Goal: Information Seeking & Learning: Learn about a topic

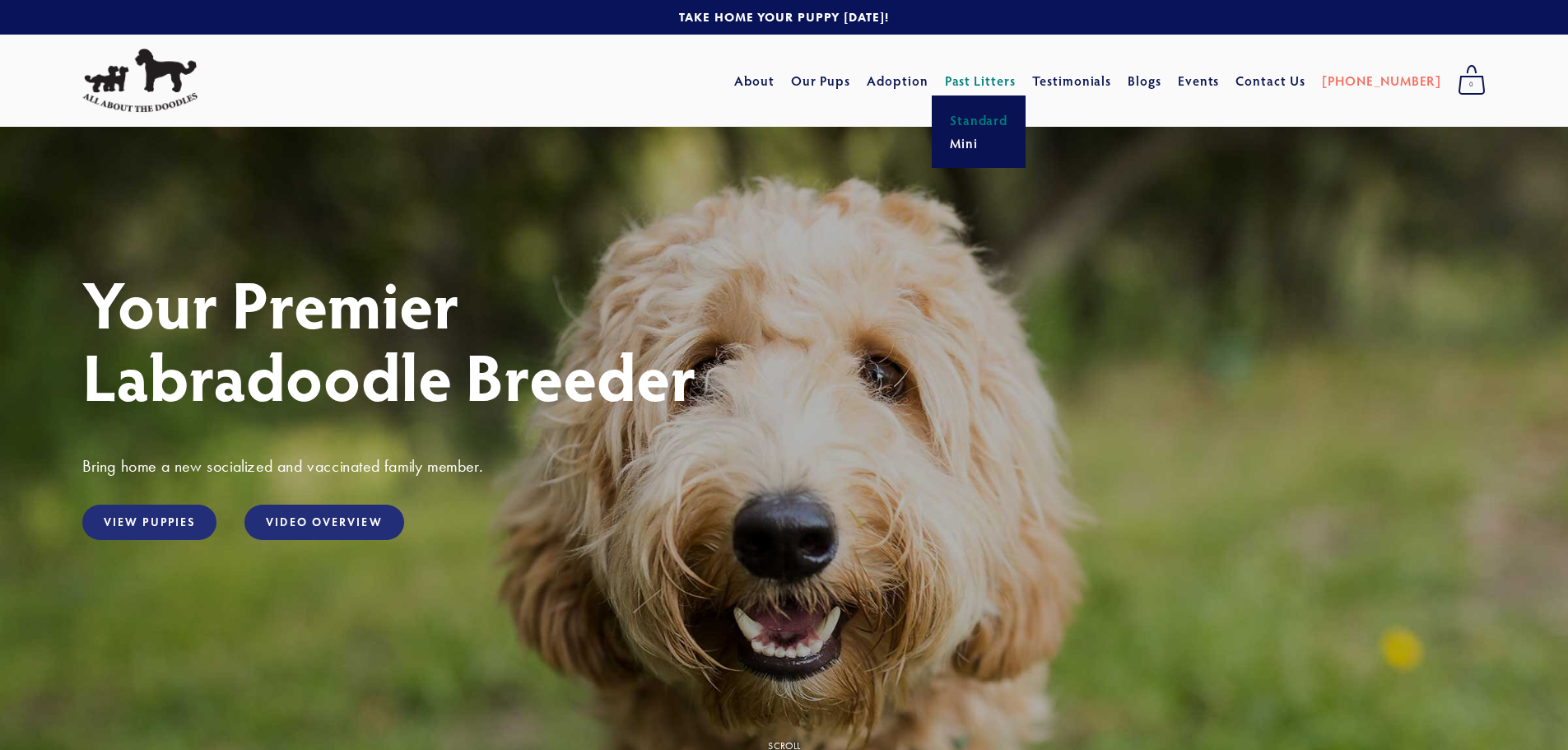
click at [1013, 129] on link "Standard" at bounding box center [979, 120] width 69 height 23
click at [999, 148] on link "Mini" at bounding box center [979, 144] width 69 height 23
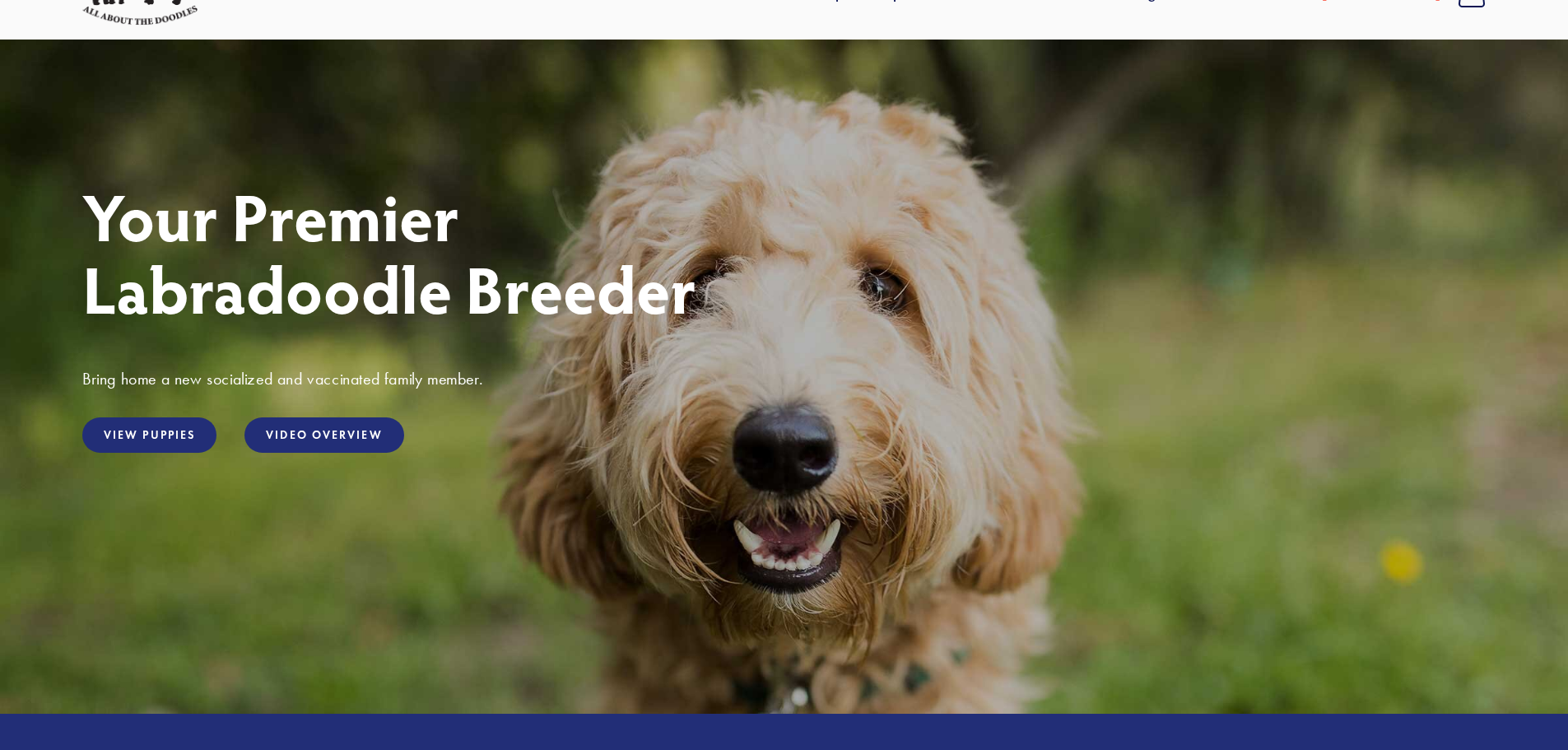
scroll to position [82, 0]
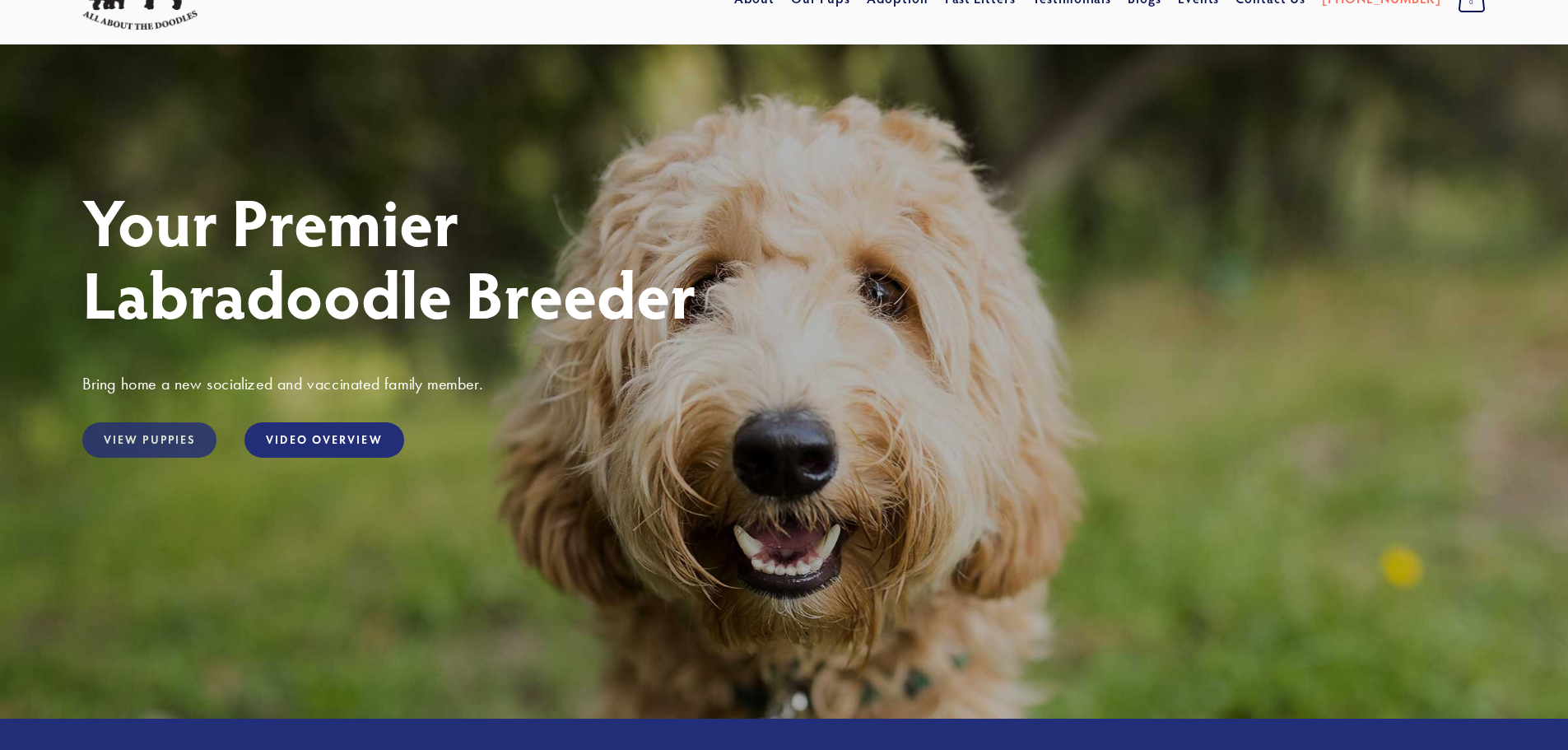
click at [117, 441] on link "View Puppies" at bounding box center [149, 440] width 135 height 35
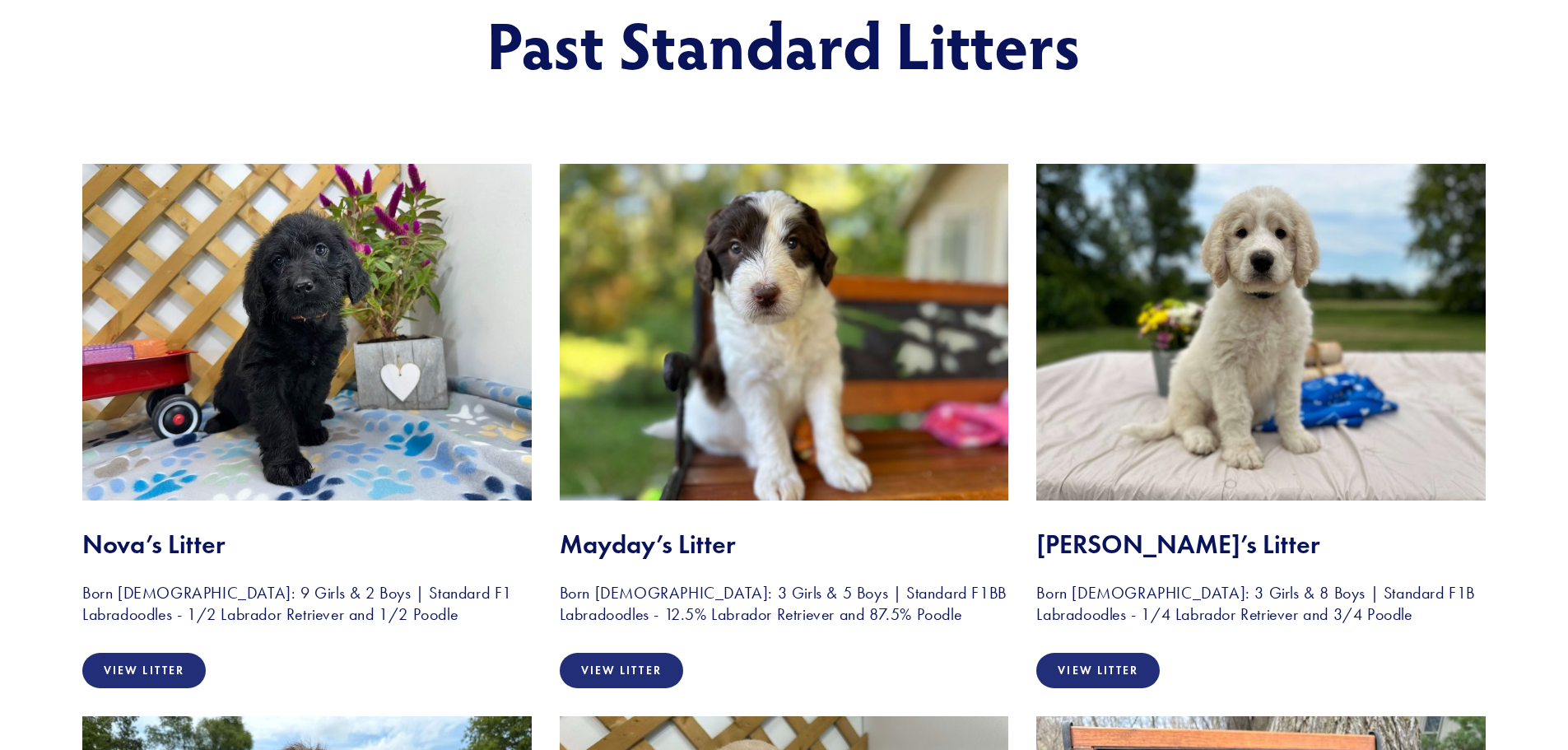
scroll to position [247, 0]
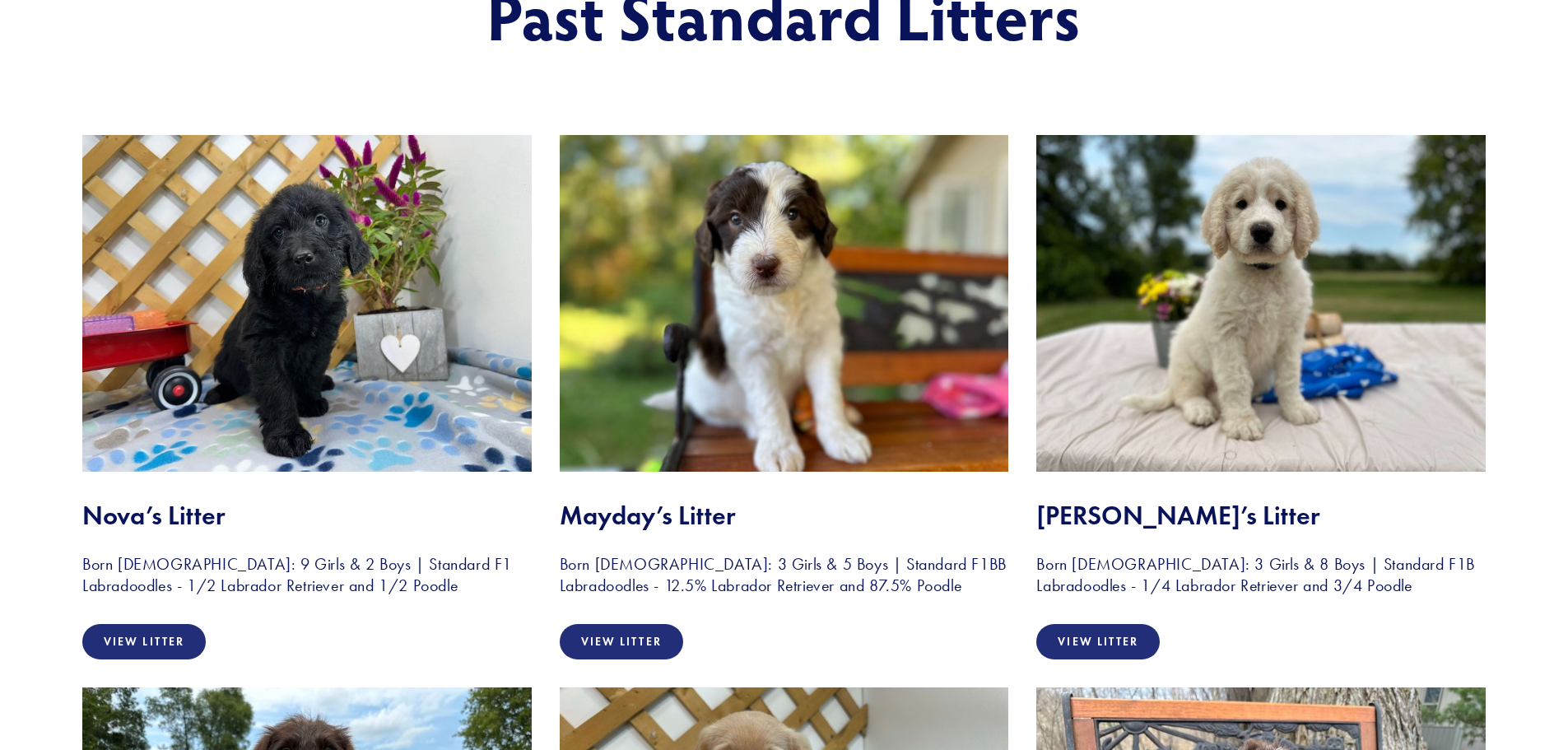
click at [1262, 349] on img at bounding box center [1261, 303] width 450 height 337
click at [1257, 349] on img at bounding box center [1261, 303] width 450 height 337
click at [1255, 348] on img at bounding box center [1261, 303] width 450 height 337
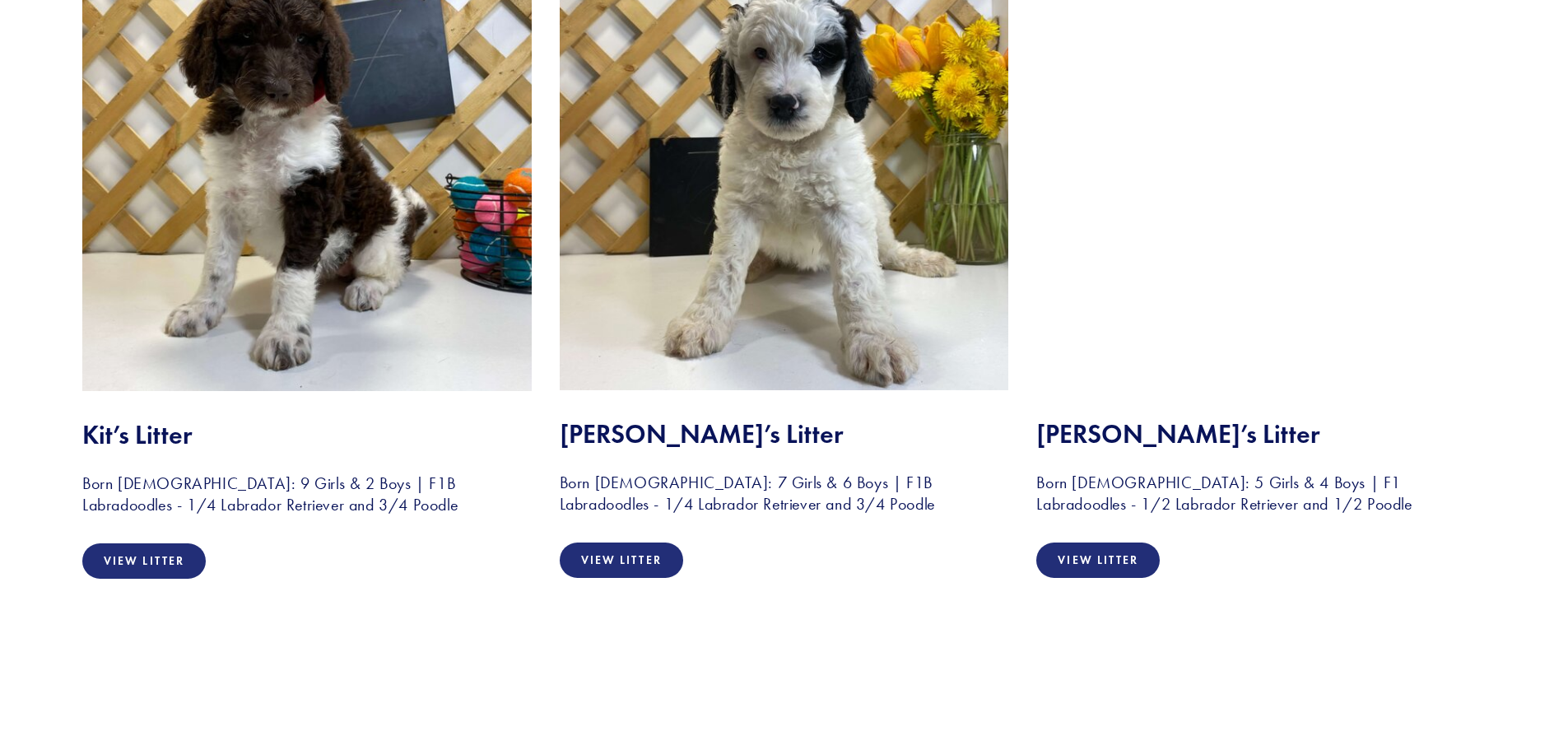
scroll to position [5105, 0]
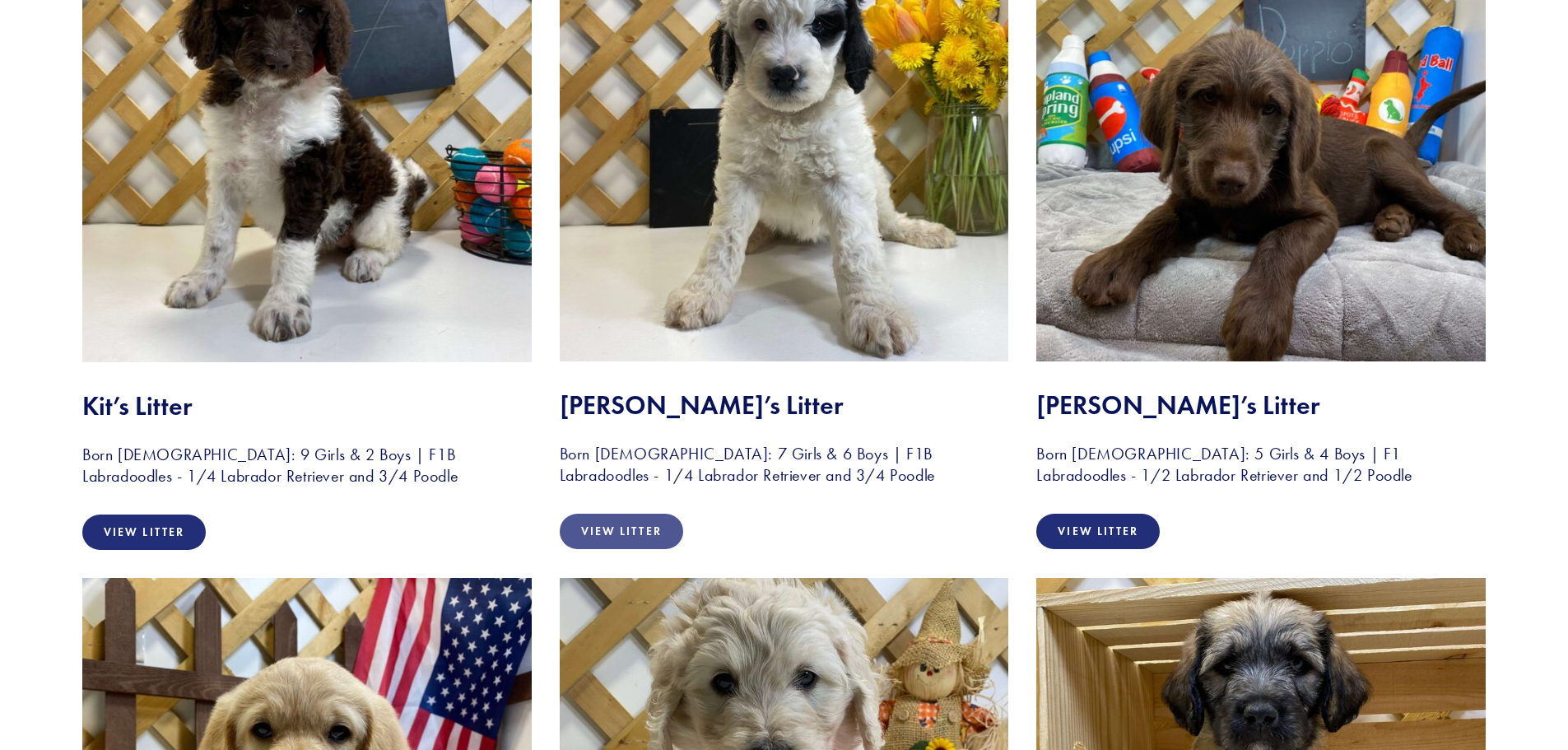
click at [621, 526] on link "View Litter" at bounding box center [621, 531] width 124 height 35
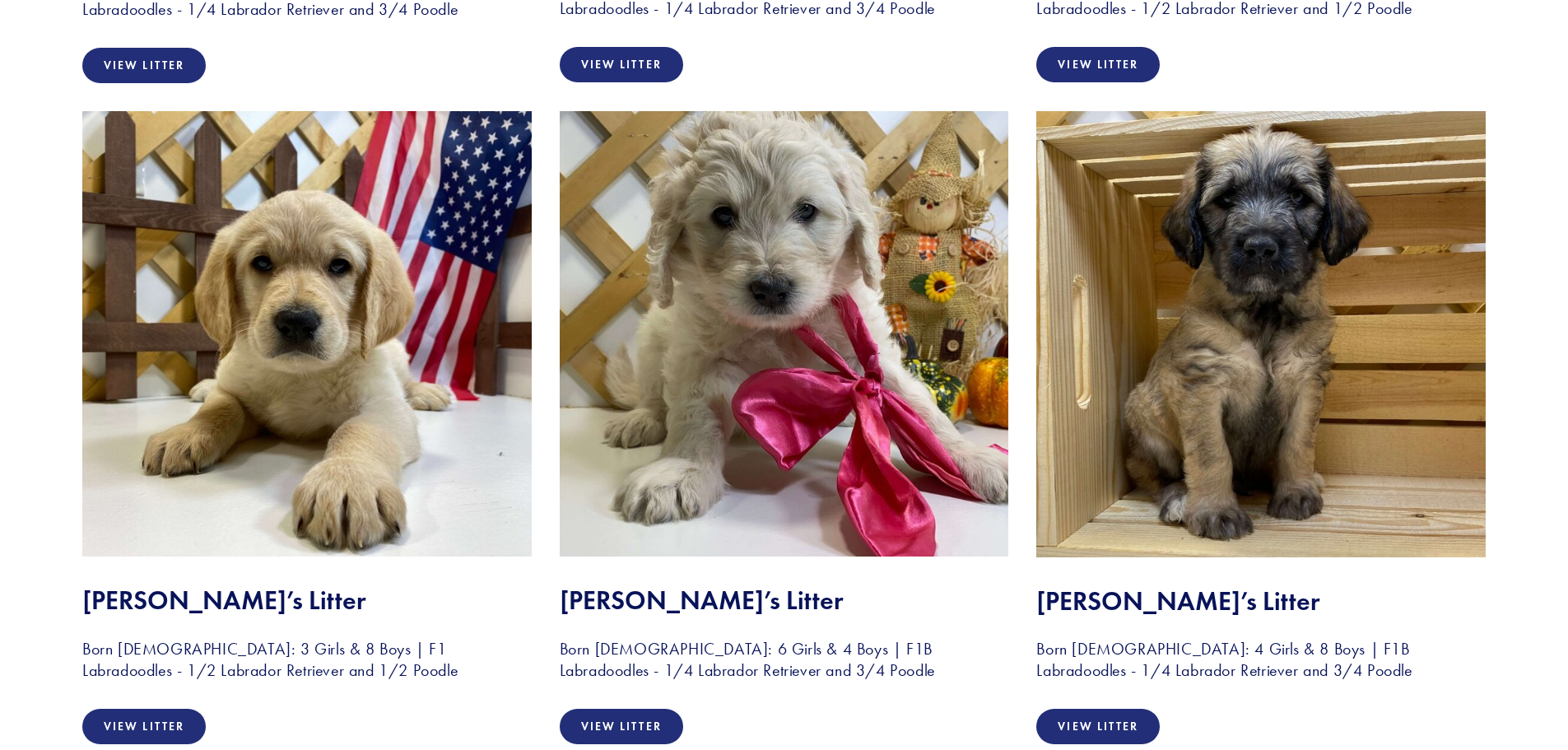
scroll to position [5655, 0]
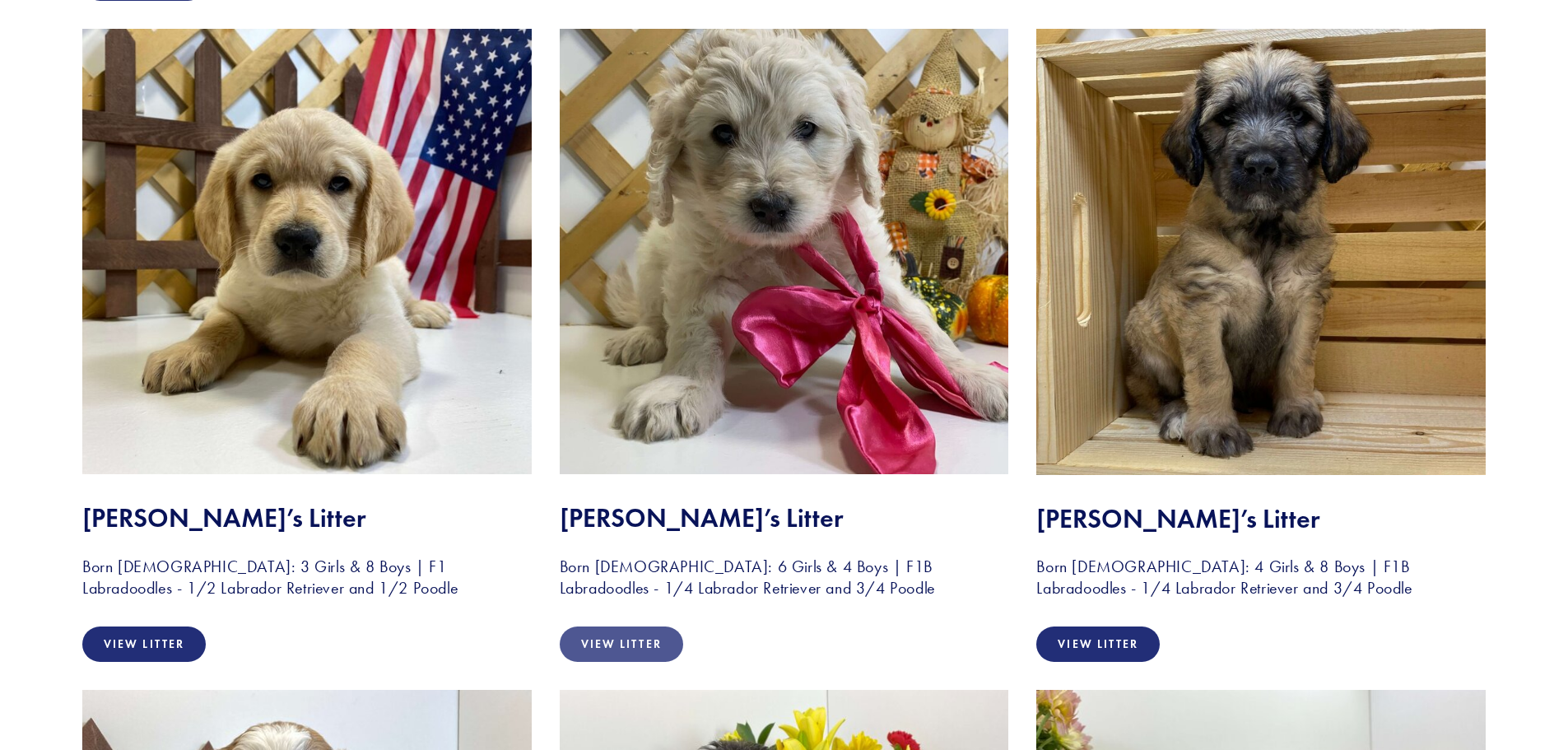
click at [630, 643] on link "View Litter" at bounding box center [621, 644] width 124 height 35
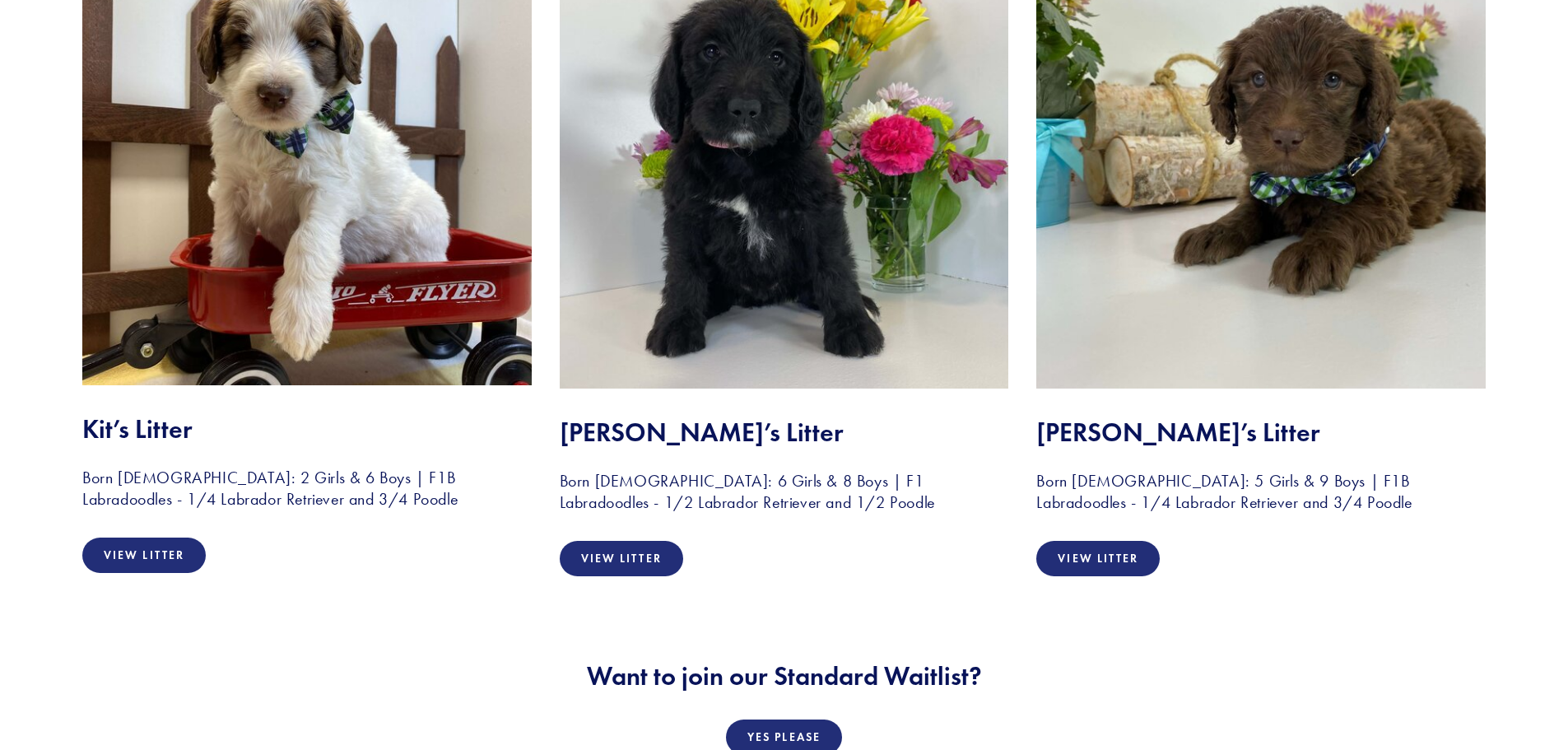
scroll to position [6448, 0]
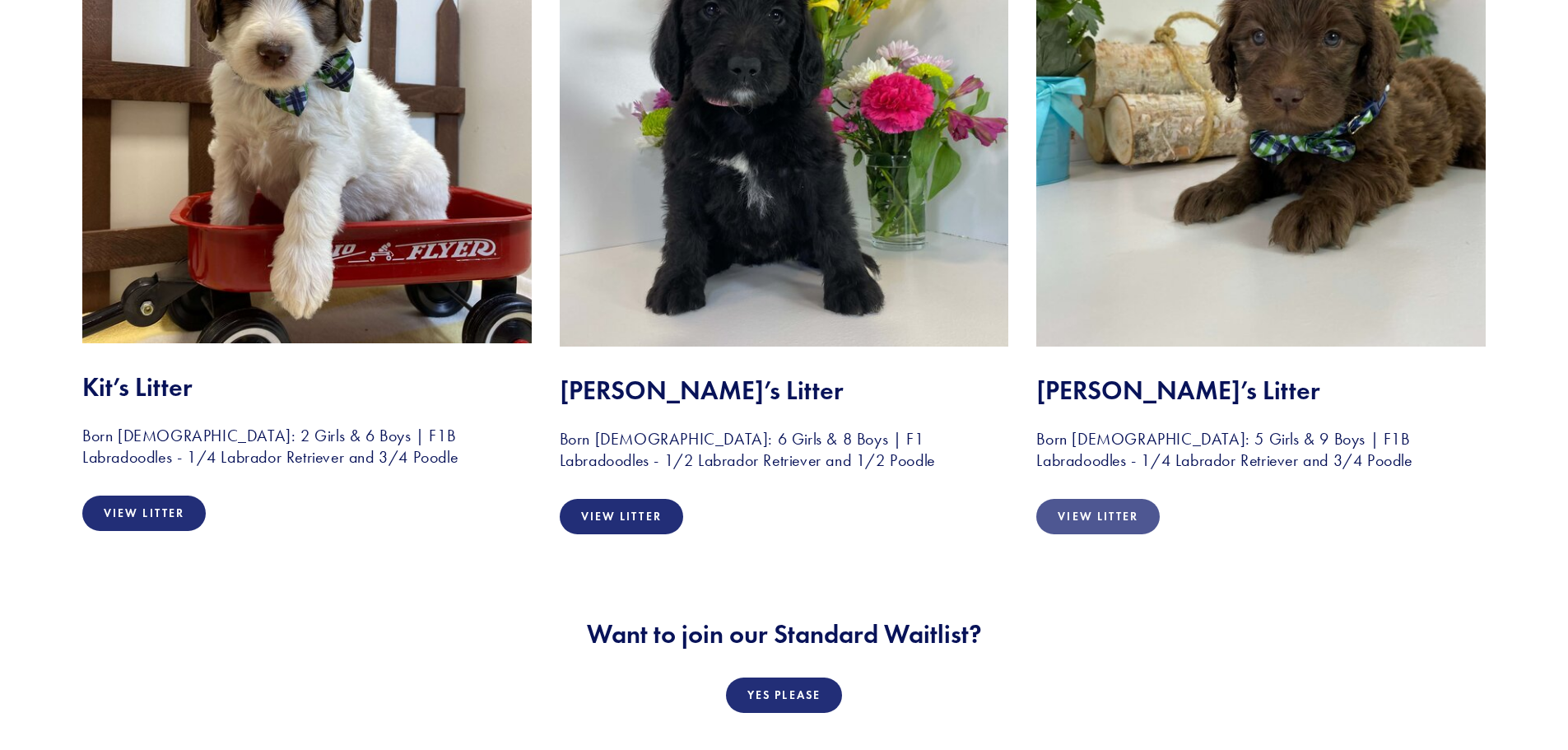
click at [1081, 520] on link "View Litter" at bounding box center [1097, 516] width 124 height 35
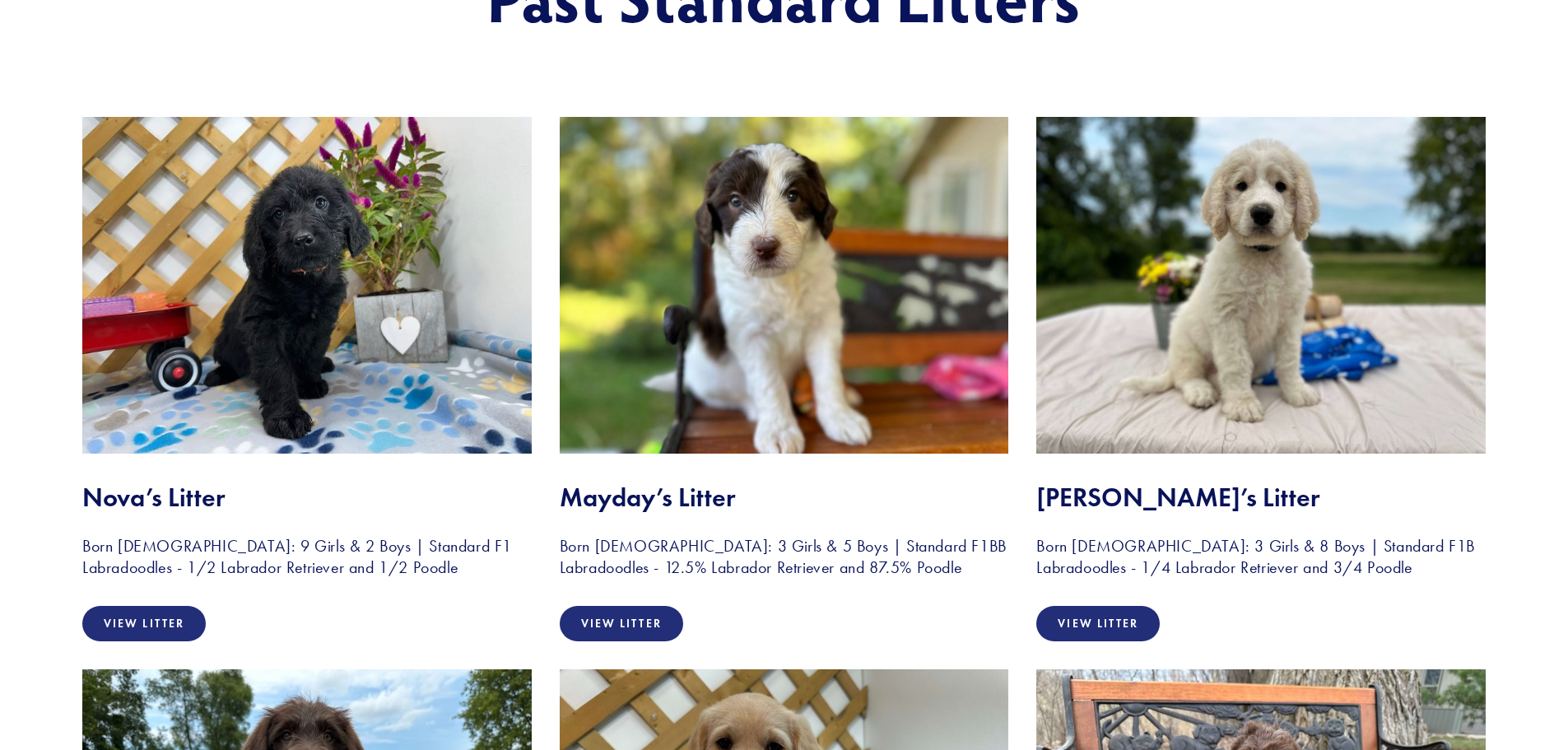
scroll to position [237, 0]
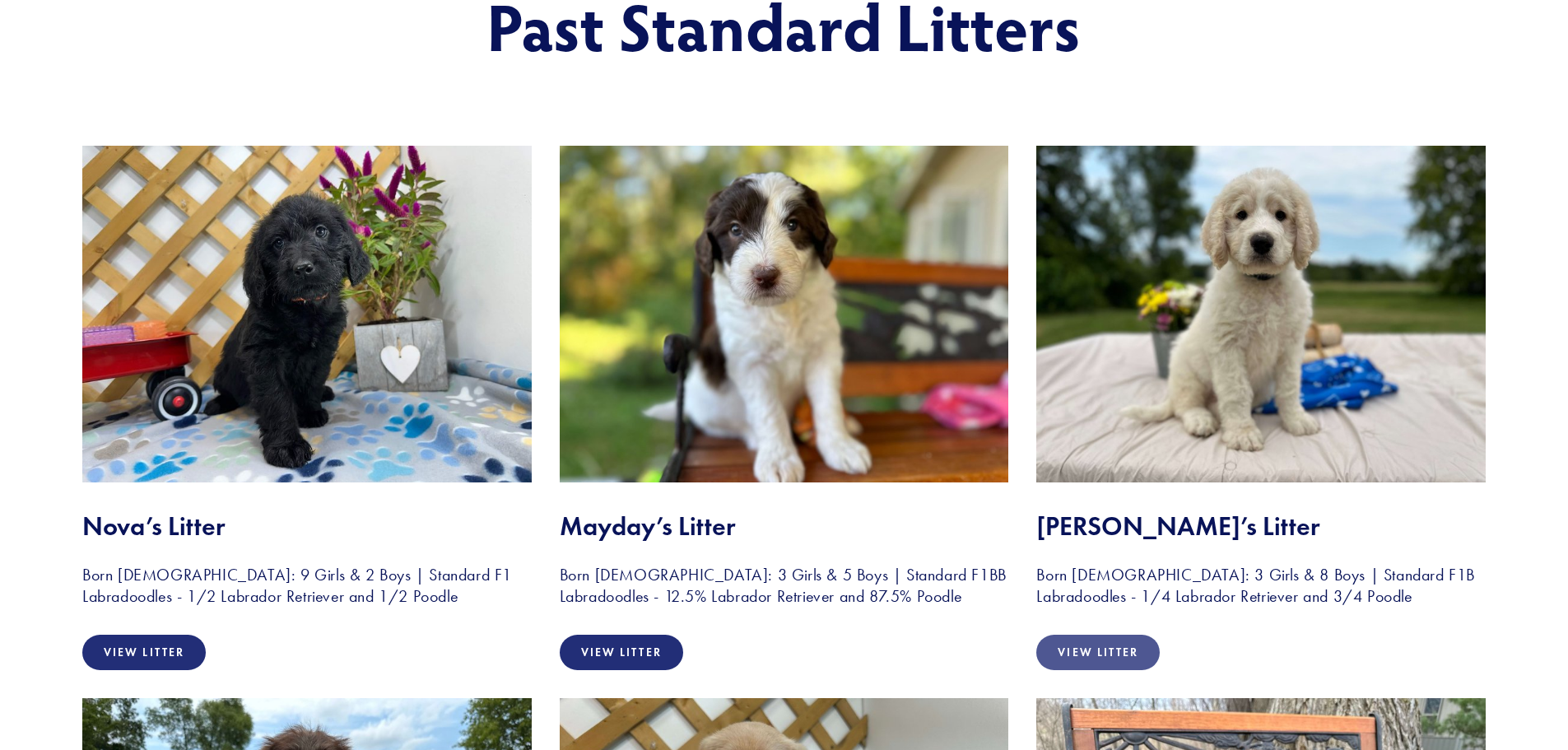
click at [1137, 646] on link "View Litter" at bounding box center [1097, 652] width 124 height 35
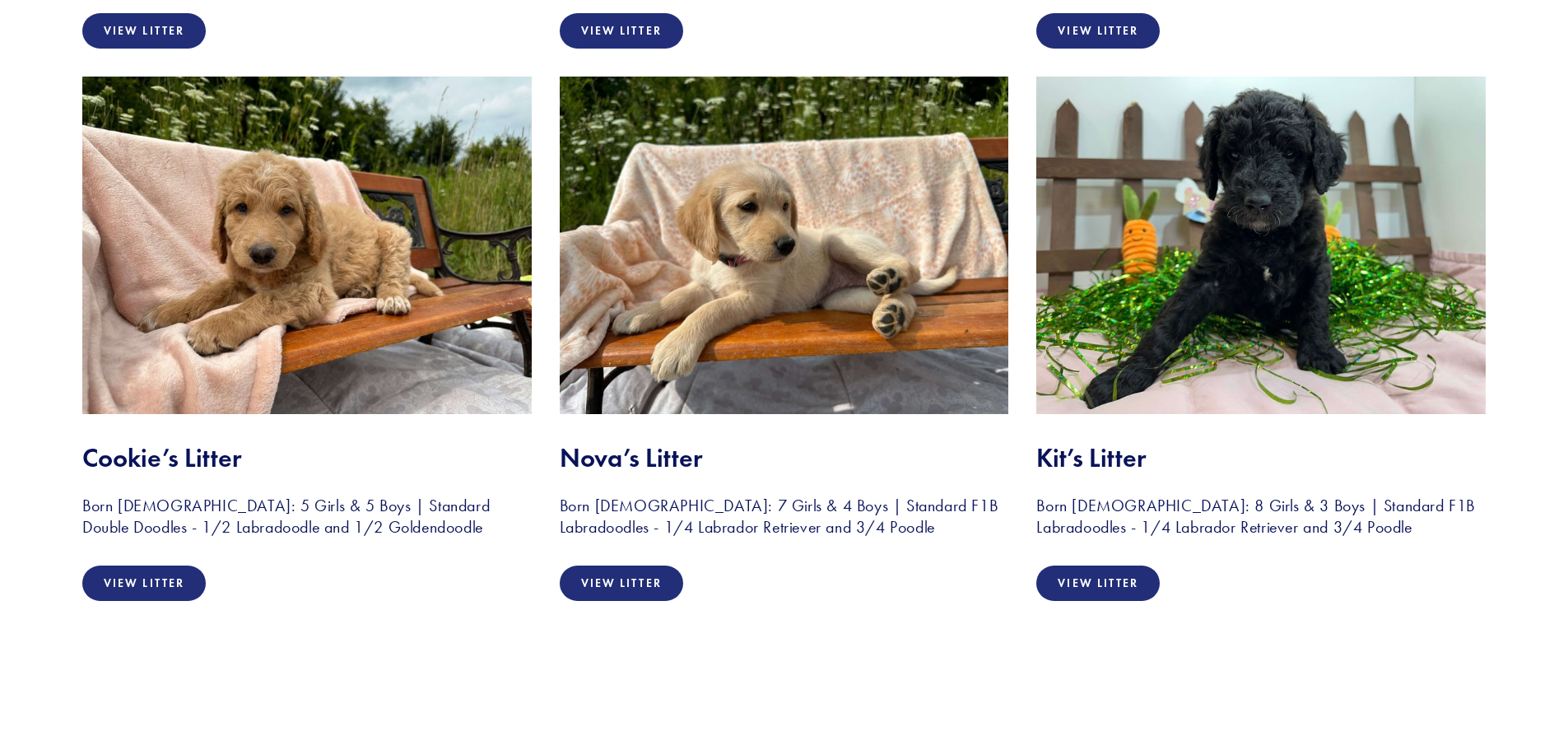
scroll to position [1965, 0]
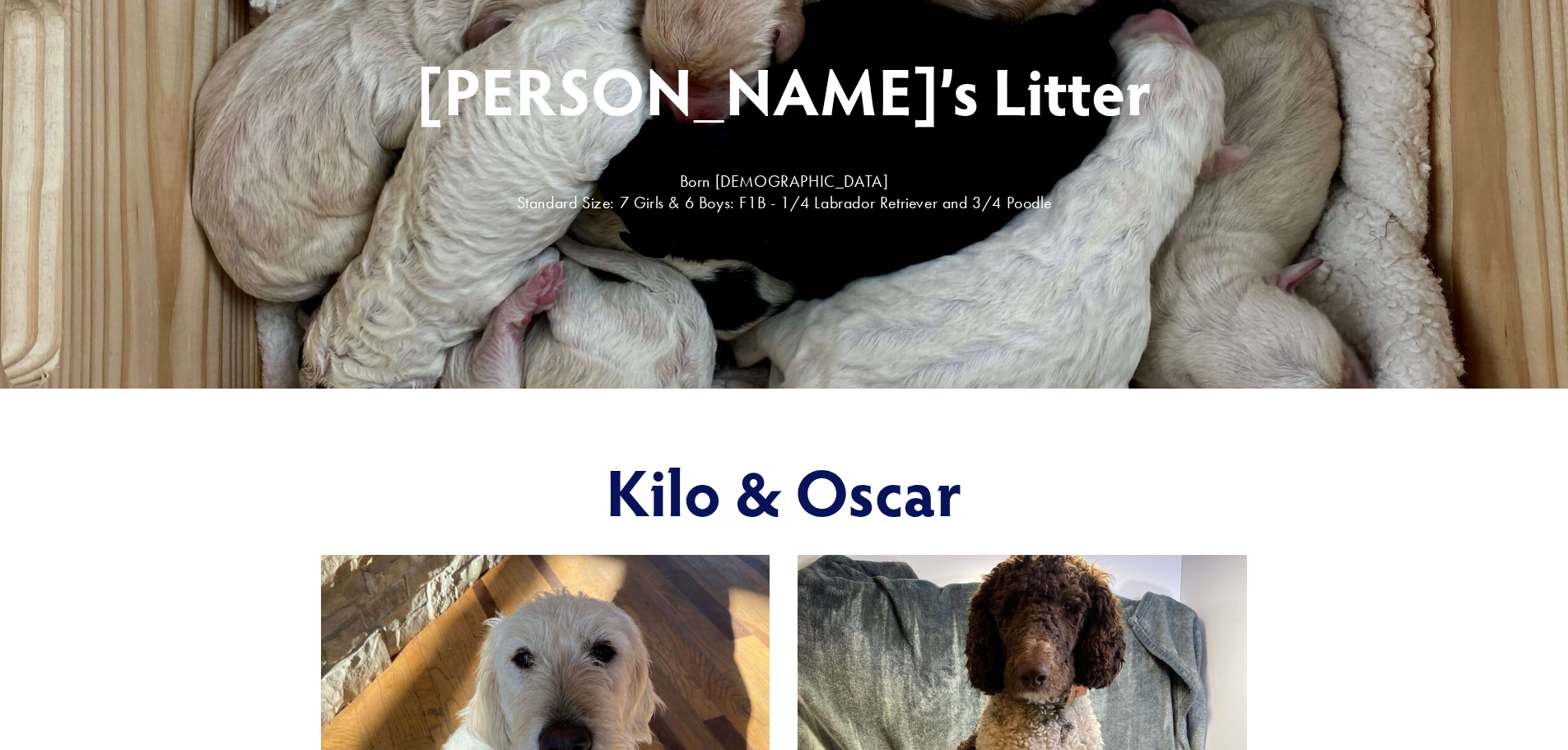
scroll to position [247, 0]
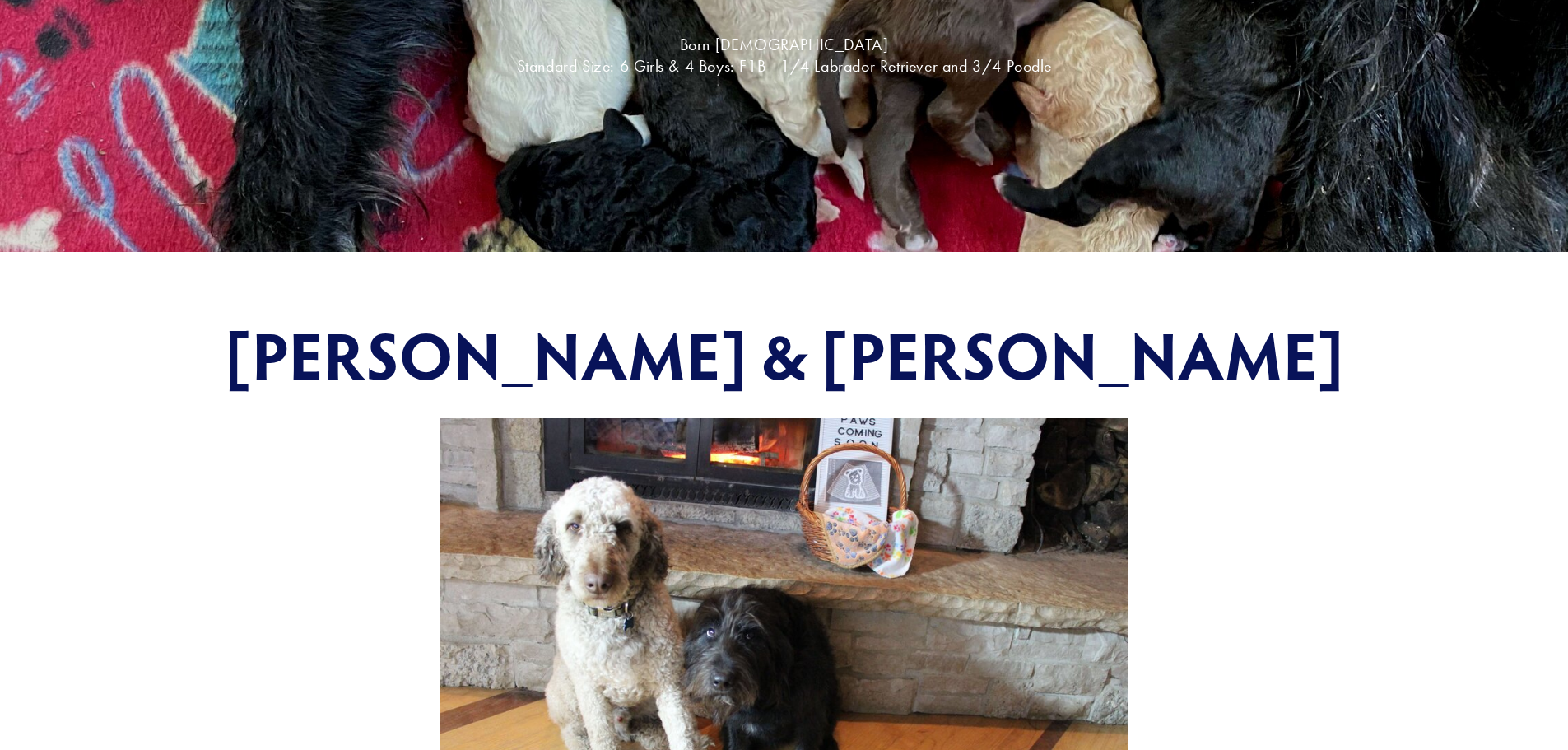
scroll to position [330, 0]
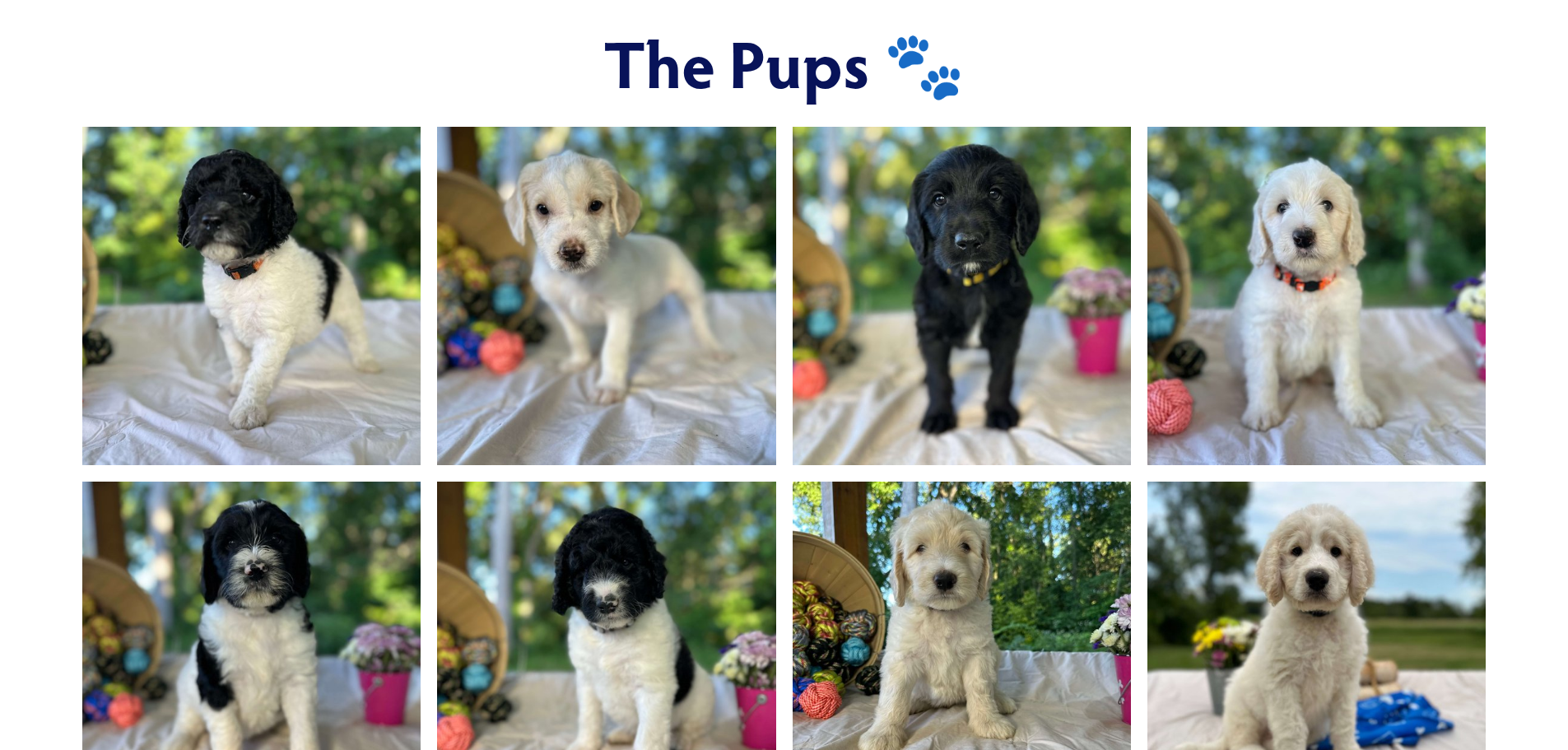
scroll to position [1153, 0]
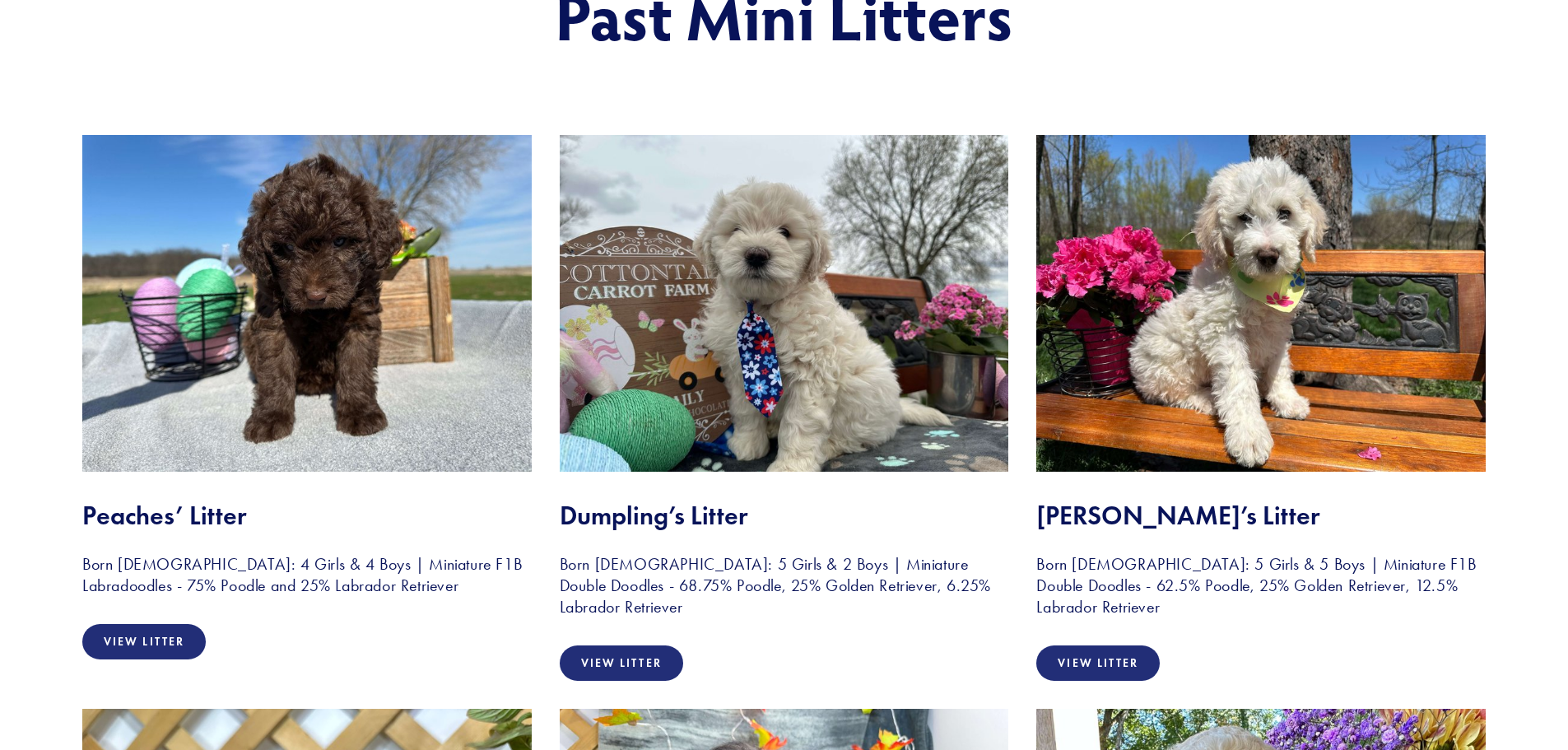
scroll to position [330, 0]
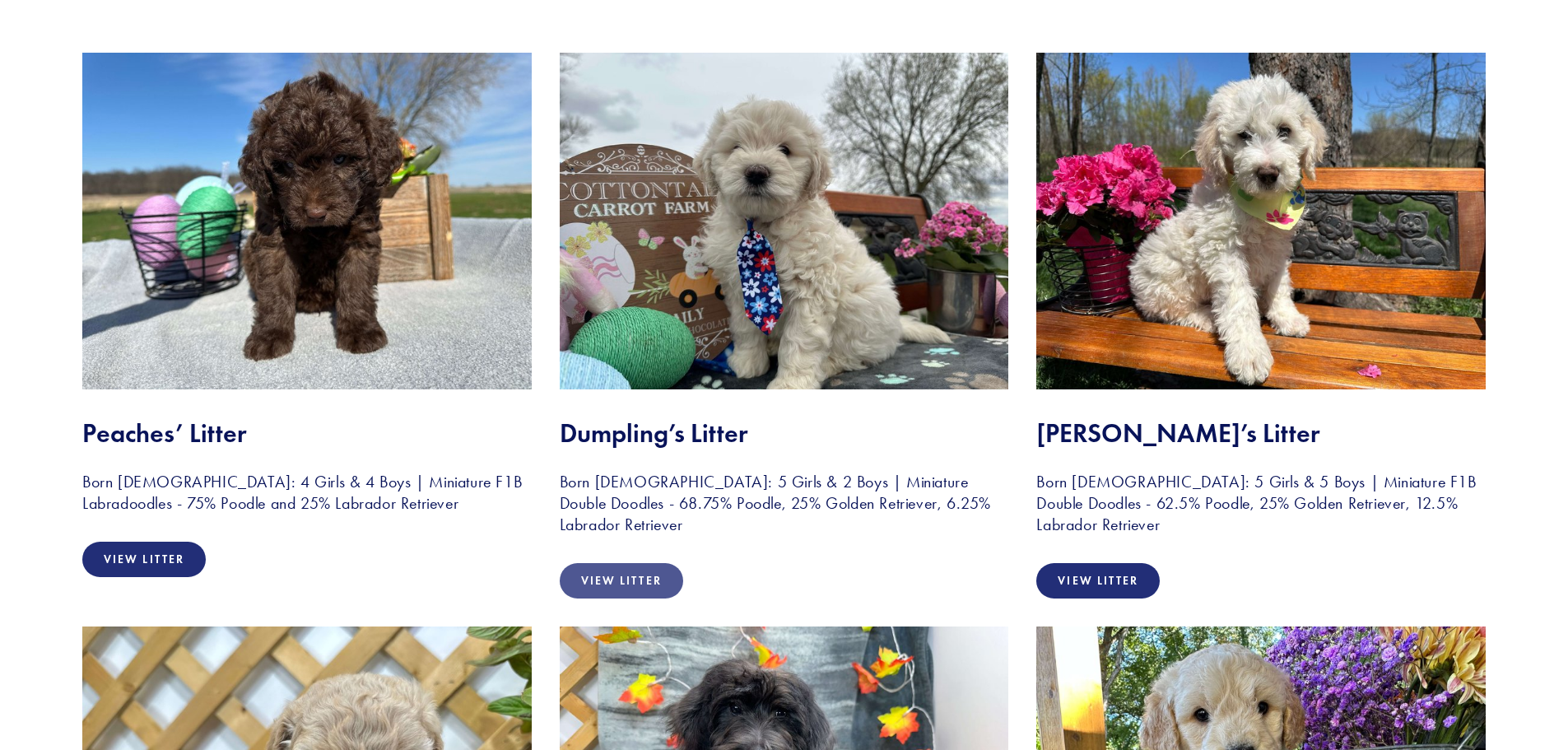
click at [624, 580] on link "View Litter" at bounding box center [621, 580] width 124 height 35
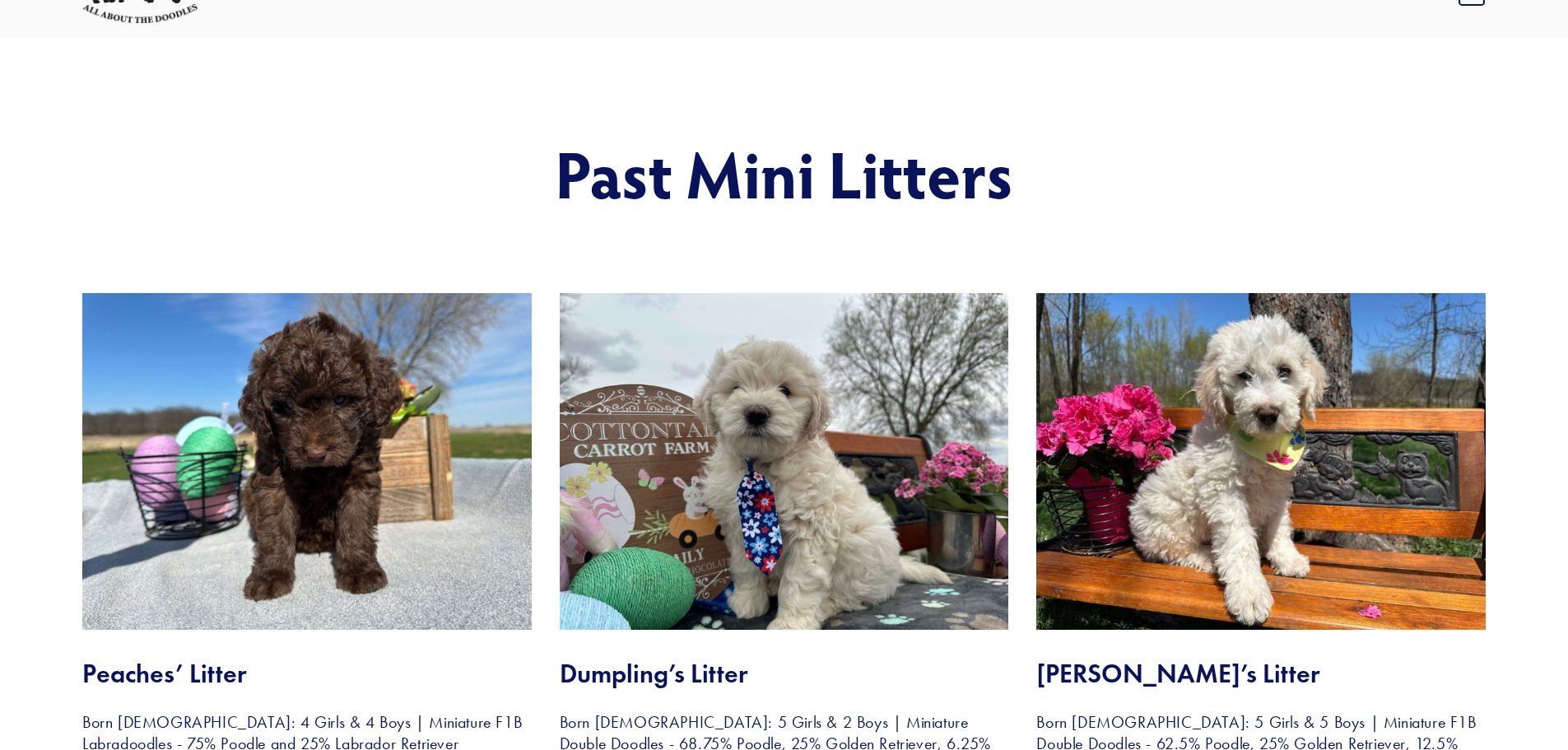
scroll to position [82, 0]
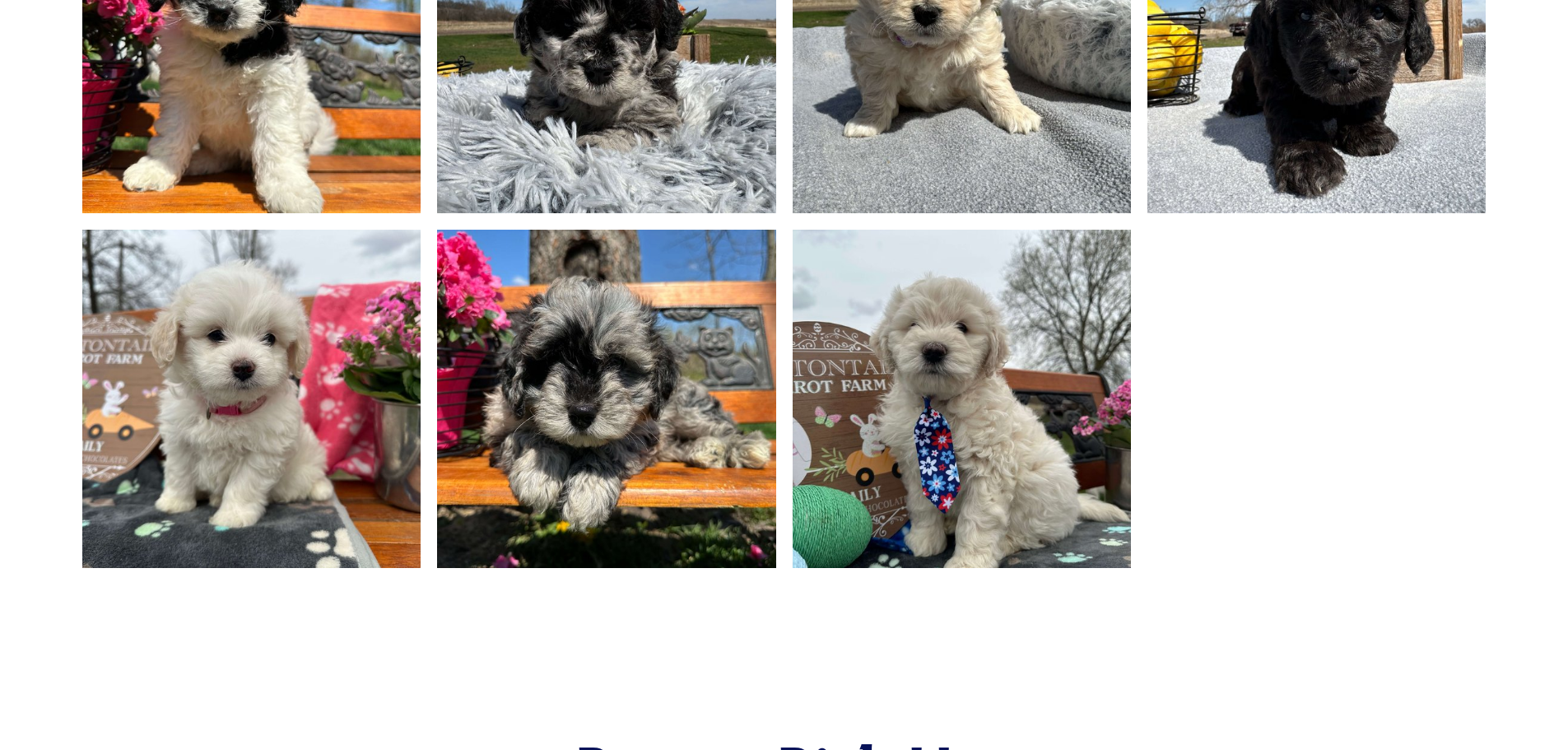
scroll to position [1482, 0]
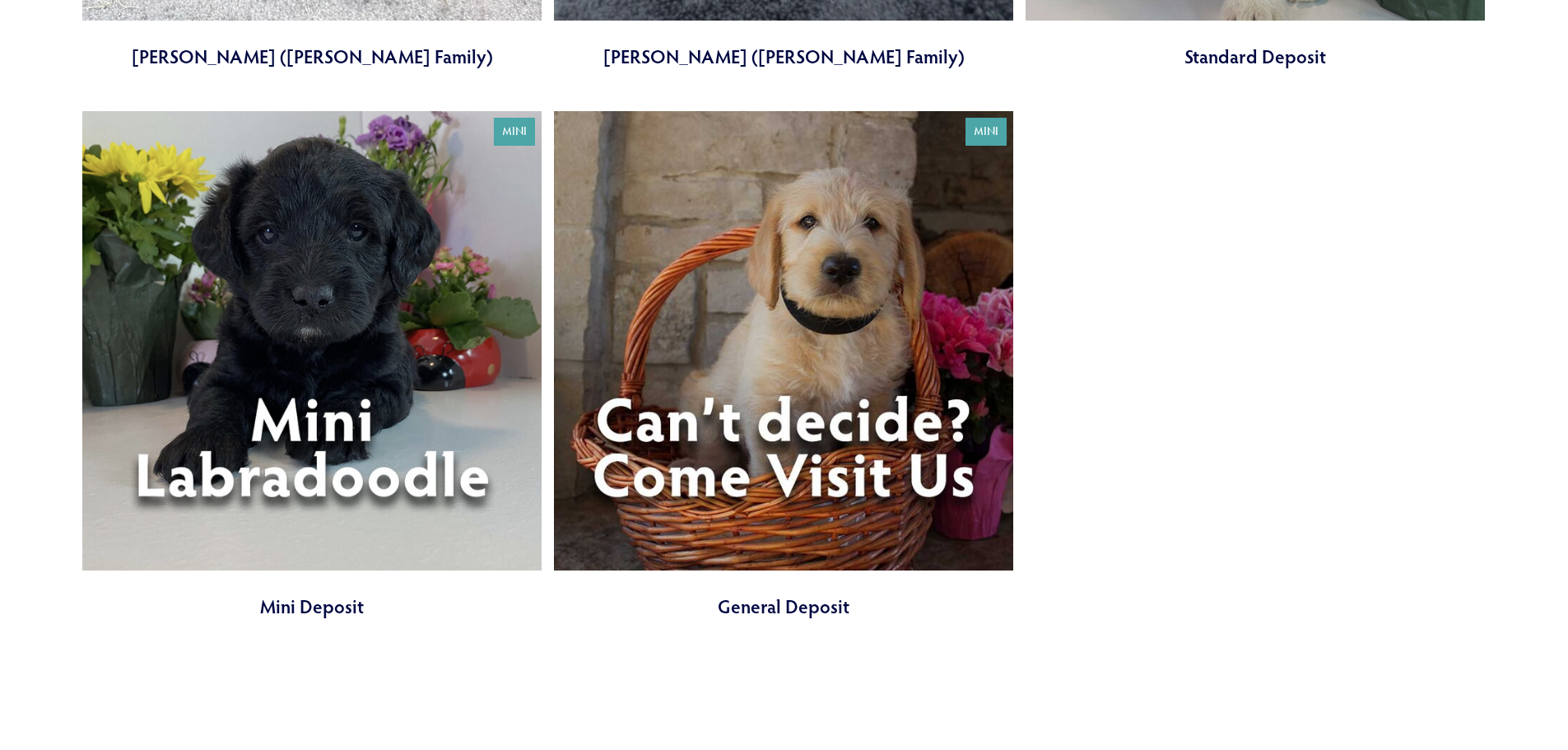
scroll to position [6588, 0]
